Goal: Check status: Check status

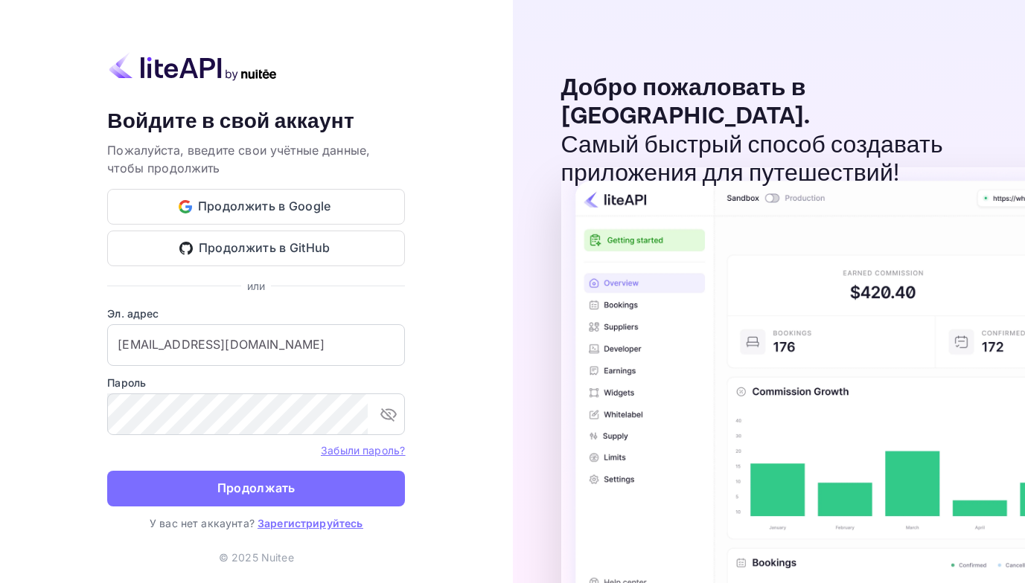
click at [225, 488] on ya-tr-span "Продолжать" at bounding box center [256, 488] width 78 height 20
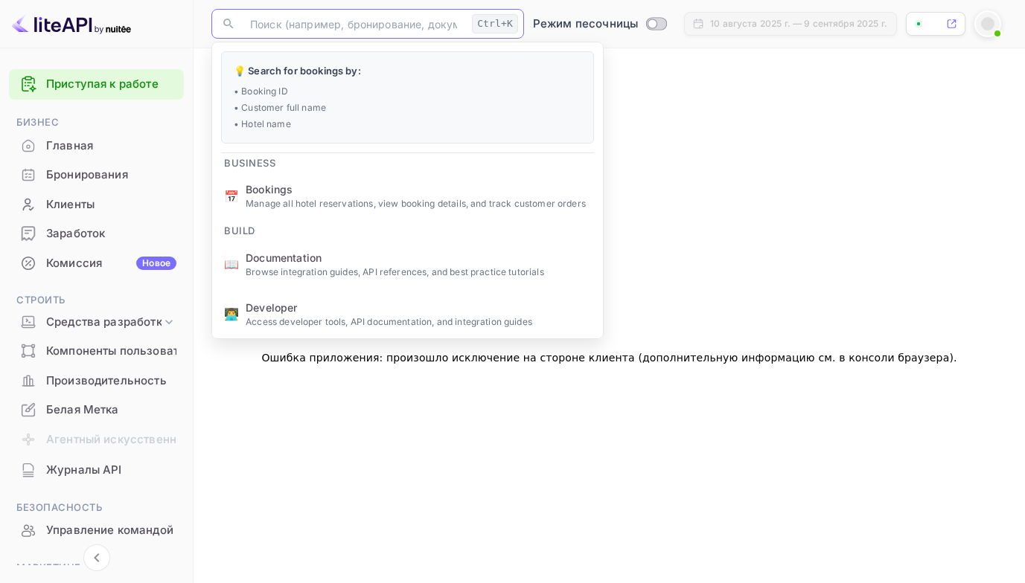
click at [260, 27] on input "text" at bounding box center [353, 24] width 225 height 30
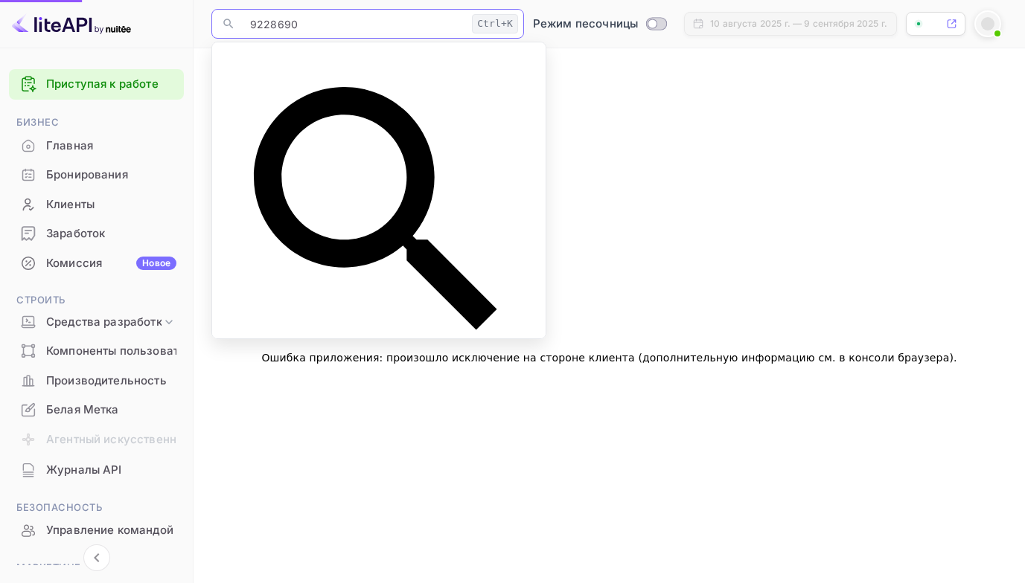
type input "9228690"
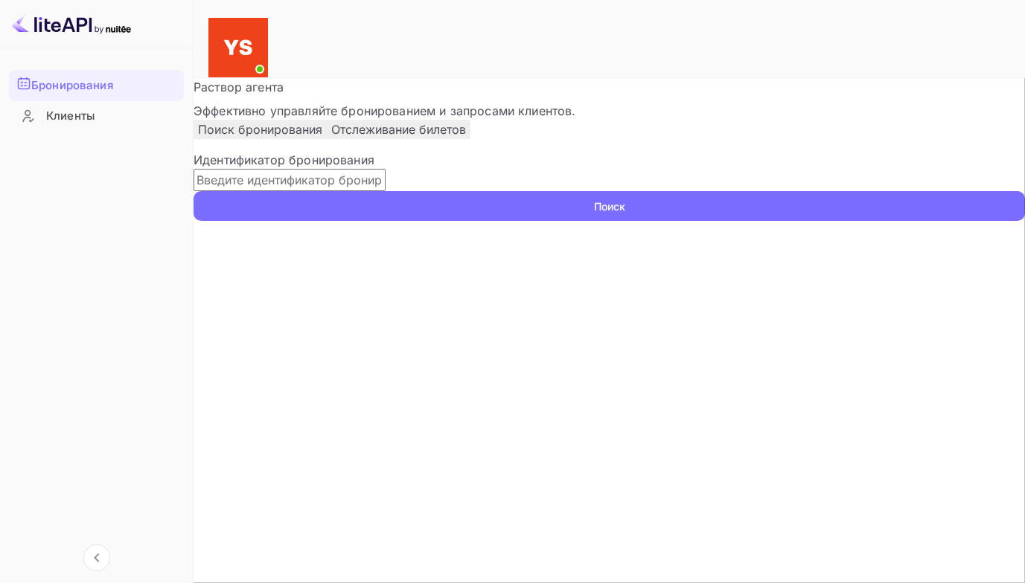
click at [385, 191] on input "text" at bounding box center [289, 180] width 192 height 22
paste input "9228690"
click at [193, 191] on button "Поиск" at bounding box center [608, 206] width 831 height 30
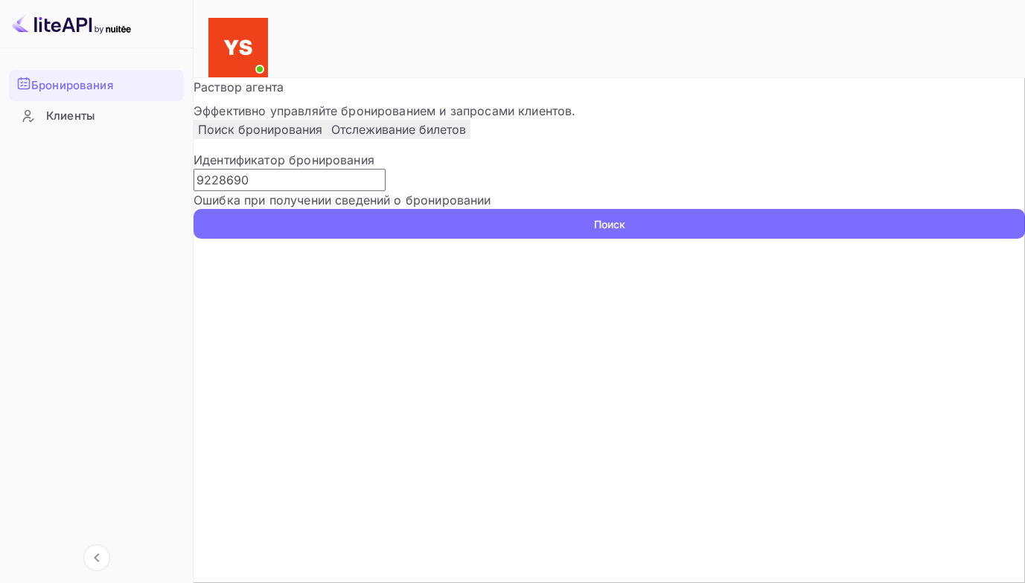
click at [239, 191] on input "9228690" at bounding box center [289, 180] width 192 height 22
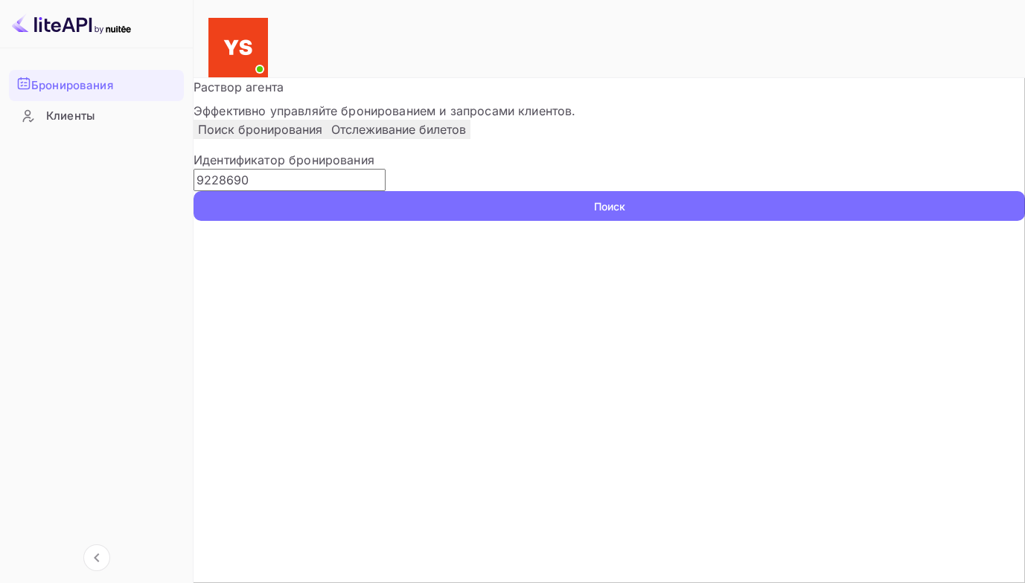
type input "9228690"
click at [193, 191] on button "Поиск" at bounding box center [608, 206] width 831 height 30
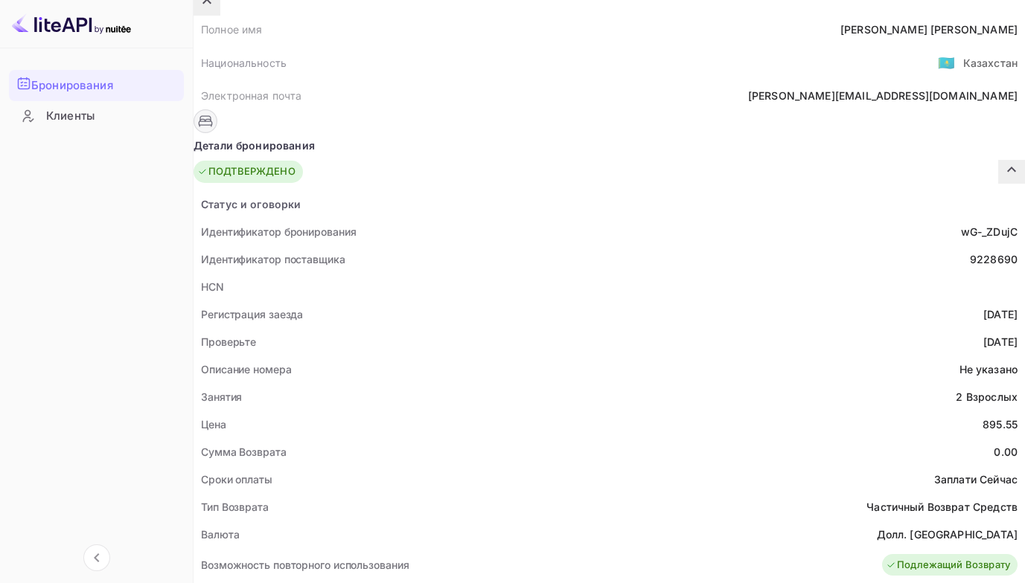
scroll to position [149, 0]
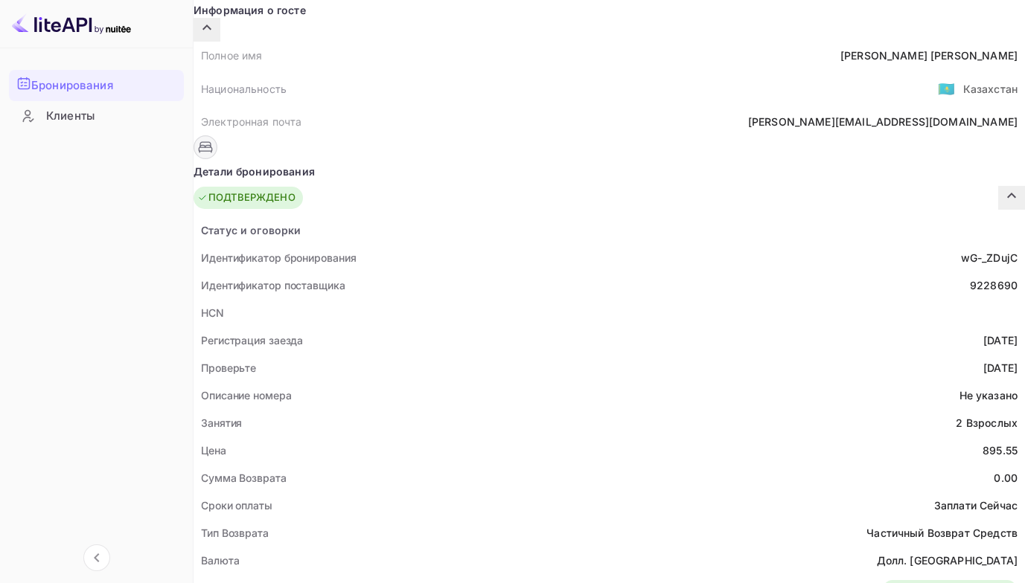
click at [542, 272] on div "Идентификатор поставщика 9228690" at bounding box center [608, 286] width 831 height 28
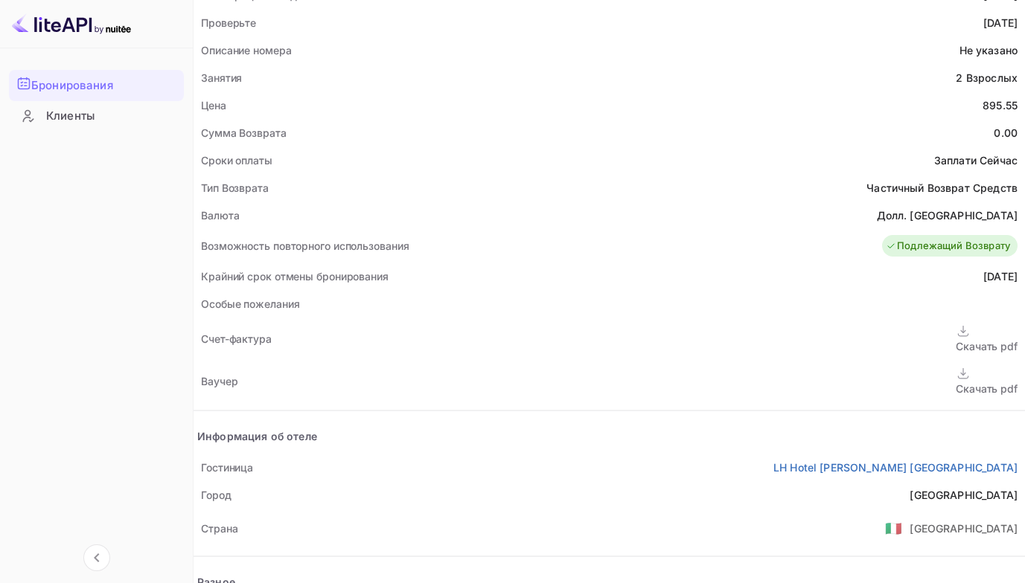
scroll to position [521, 0]
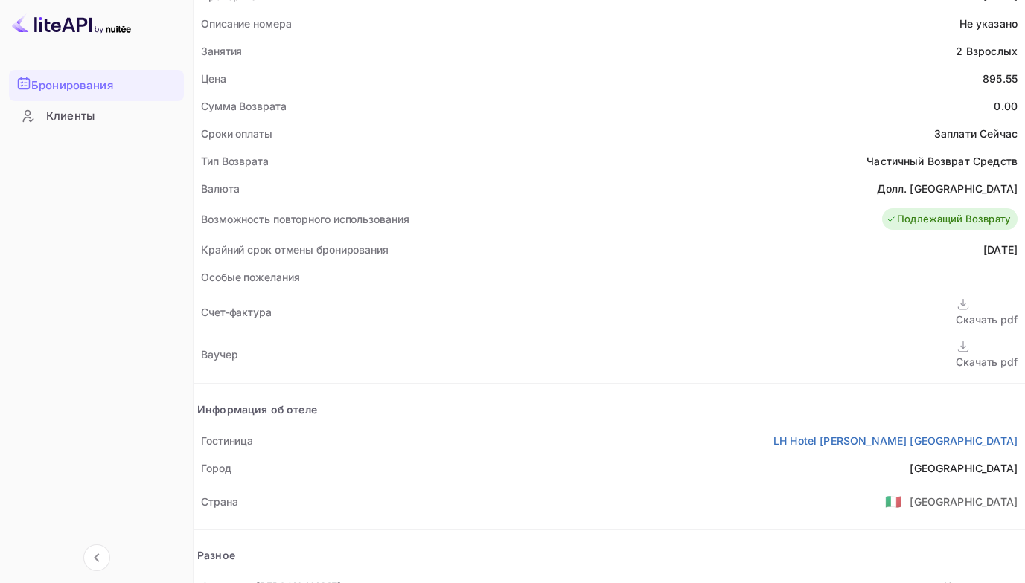
click at [956, 356] on ya-tr-span "Скачать pdf" at bounding box center [987, 362] width 62 height 13
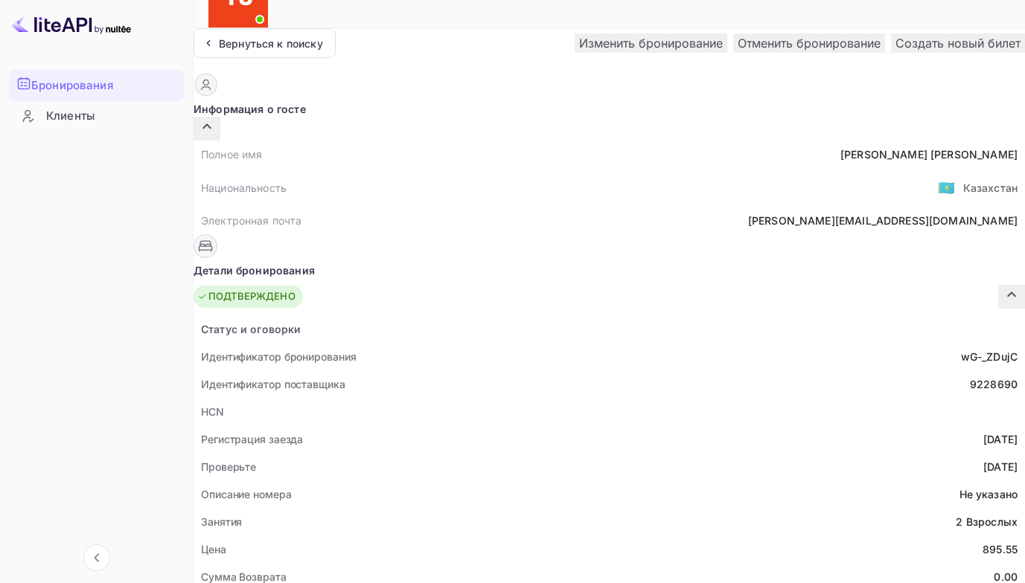
scroll to position [0, 0]
